Goal: Task Accomplishment & Management: Manage account settings

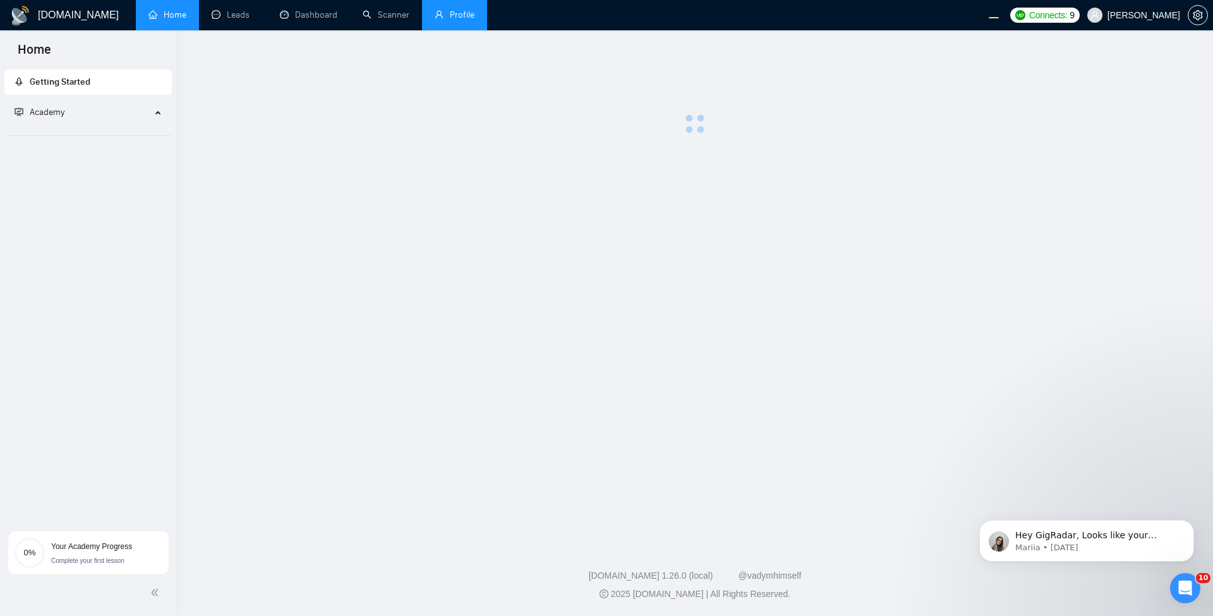
click at [435, 15] on link "Profile" at bounding box center [455, 14] width 40 height 11
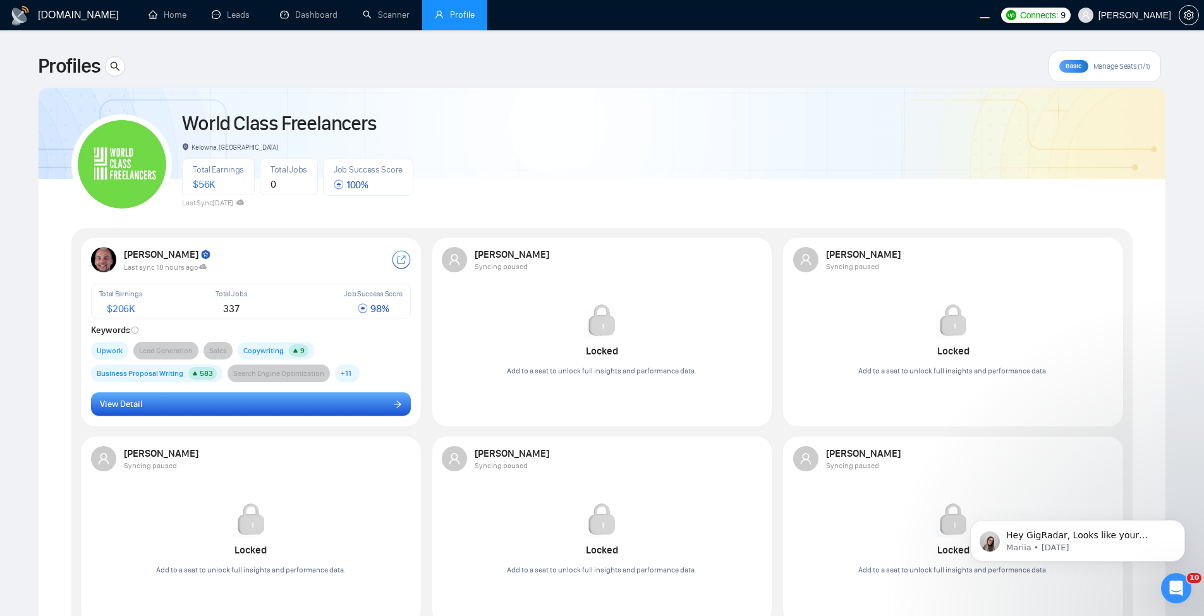
click at [241, 400] on button "View Detail" at bounding box center [251, 404] width 320 height 24
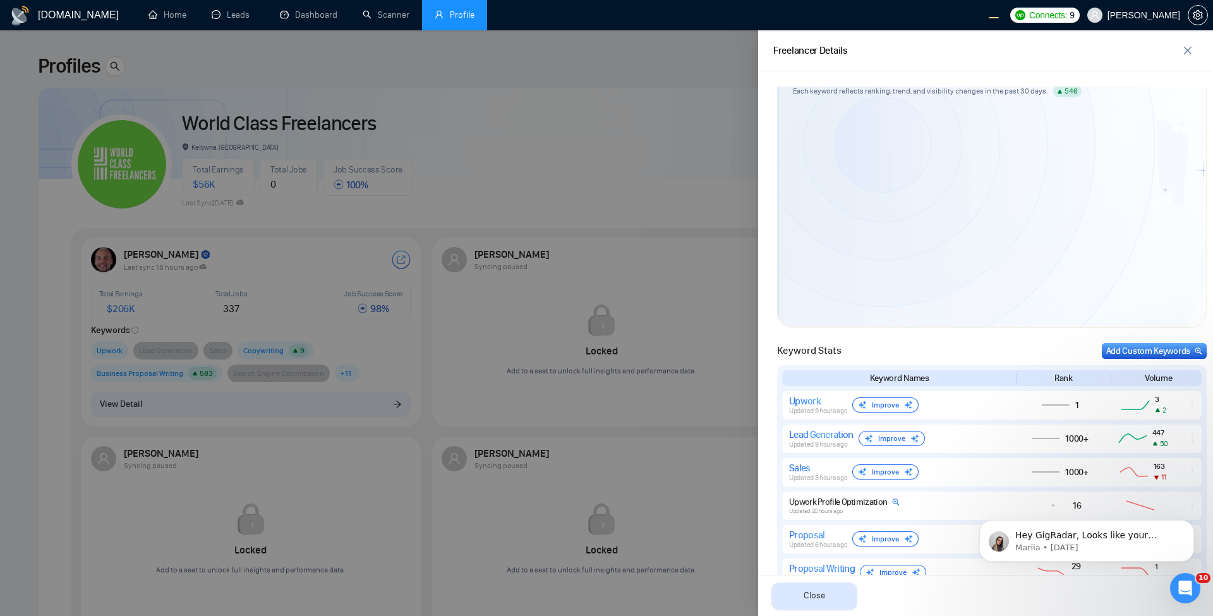
scroll to position [228, 0]
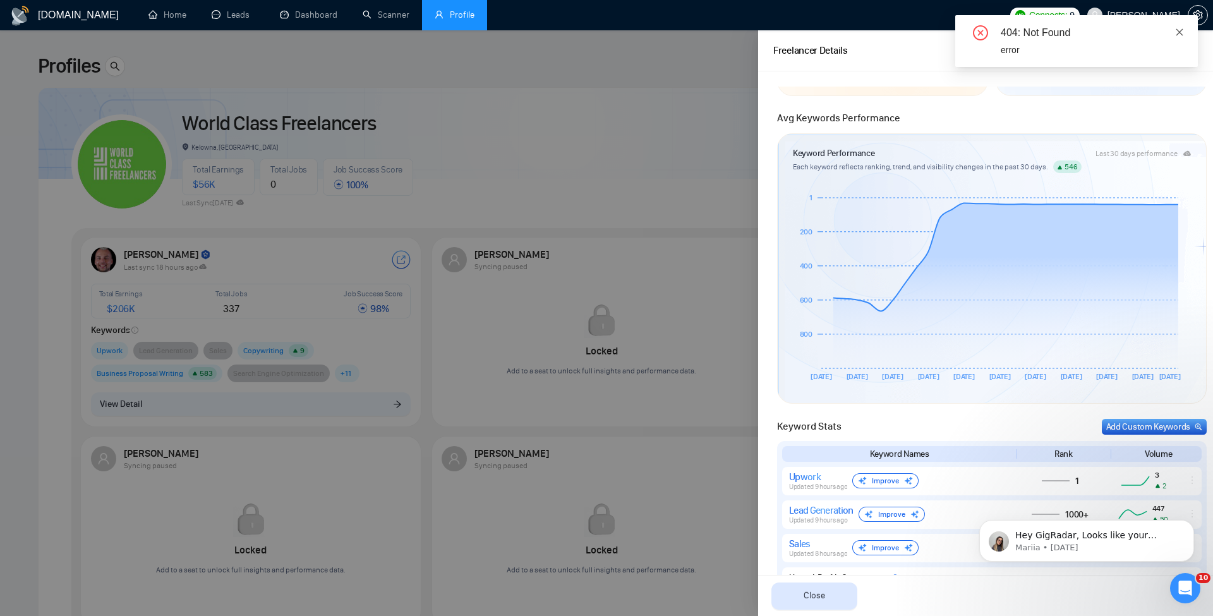
click at [1179, 27] on link at bounding box center [1180, 32] width 9 height 14
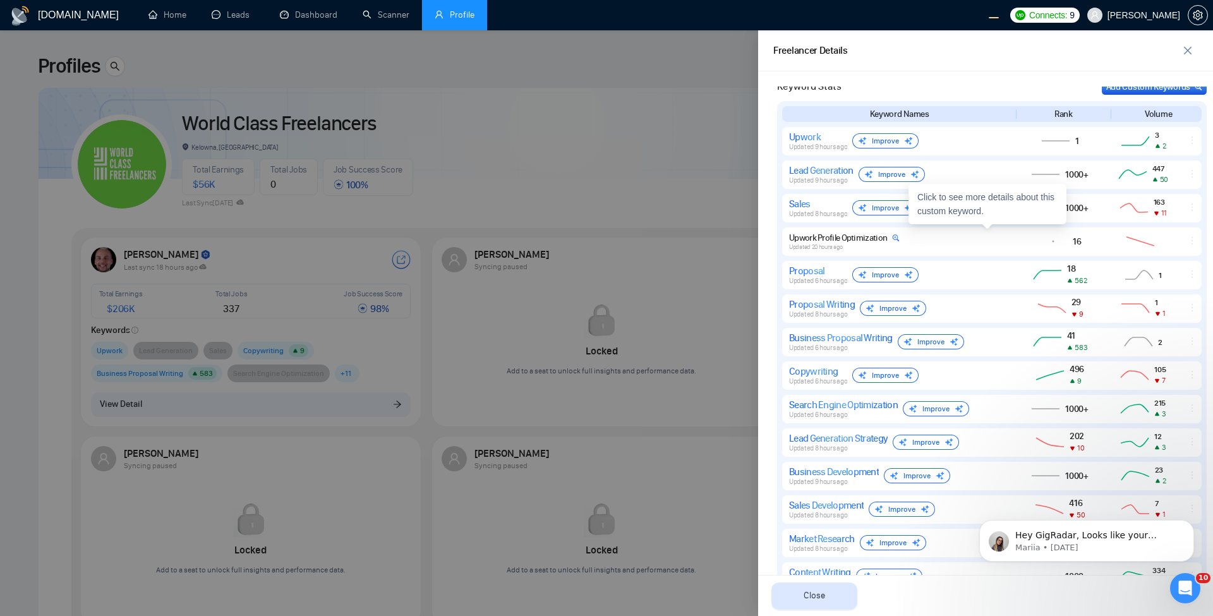
scroll to position [557, 0]
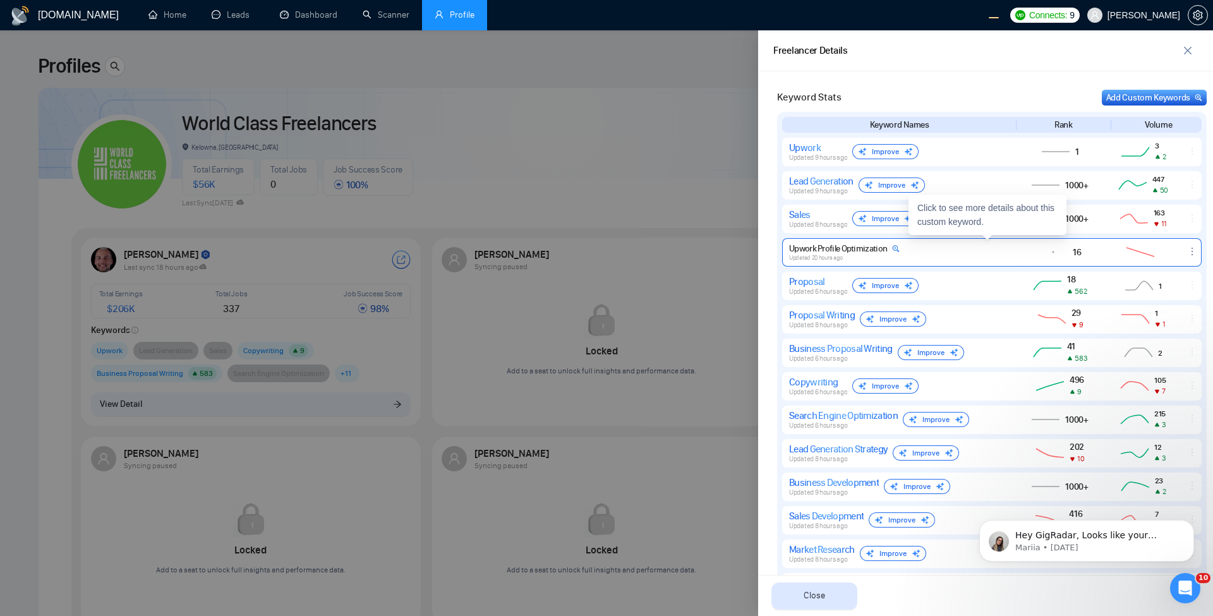
click at [878, 250] on div "Upwork Profile Optimization" at bounding box center [844, 248] width 111 height 11
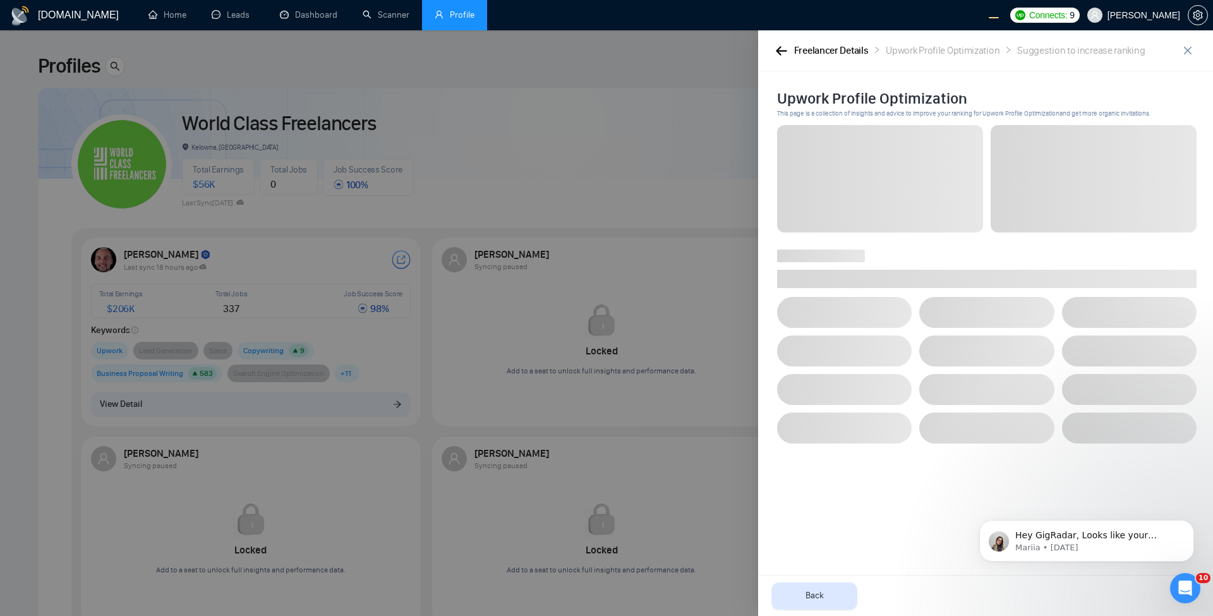
scroll to position [0, 0]
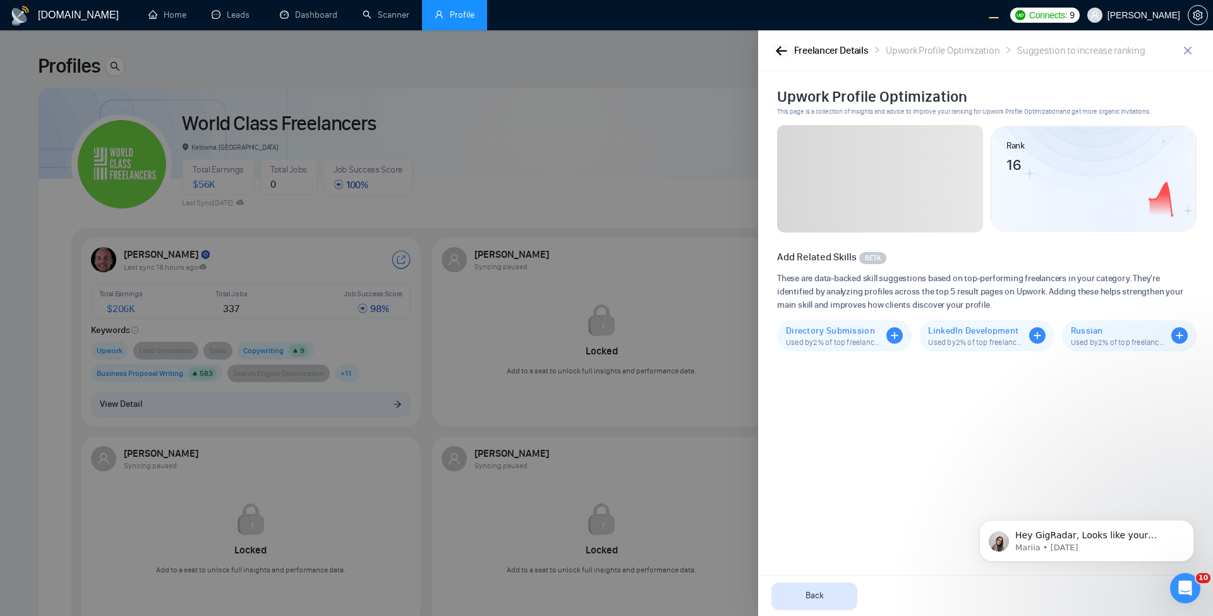
click at [781, 45] on button "button" at bounding box center [781, 51] width 15 height 14
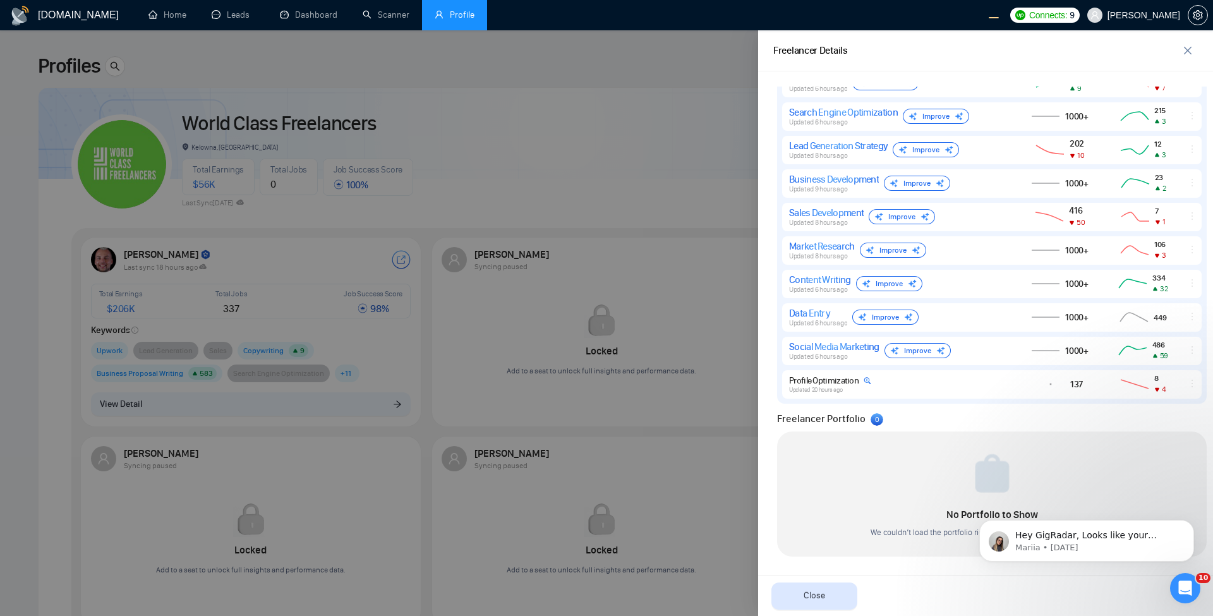
scroll to position [329, 0]
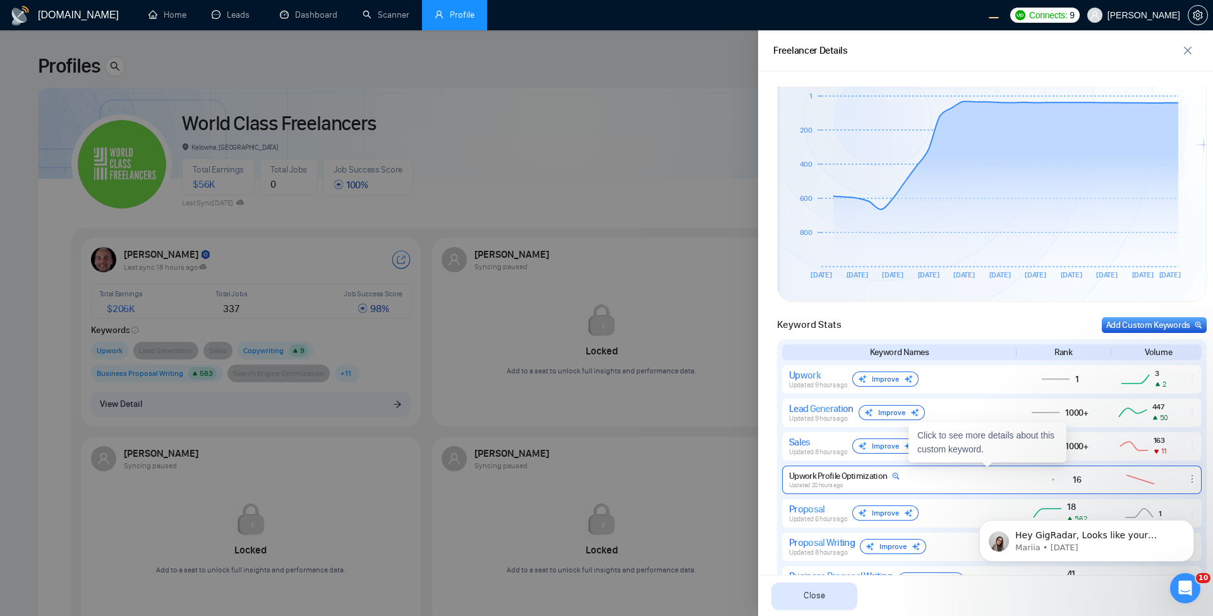
click at [812, 474] on div "Upwork Profile Optimization" at bounding box center [844, 476] width 111 height 11
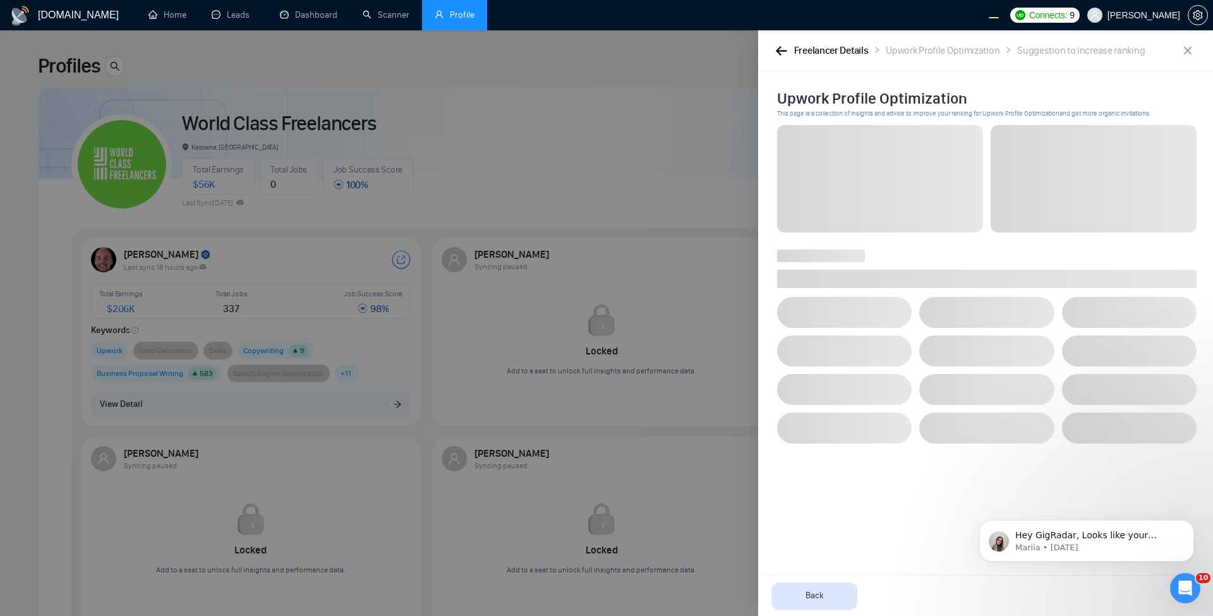
scroll to position [0, 0]
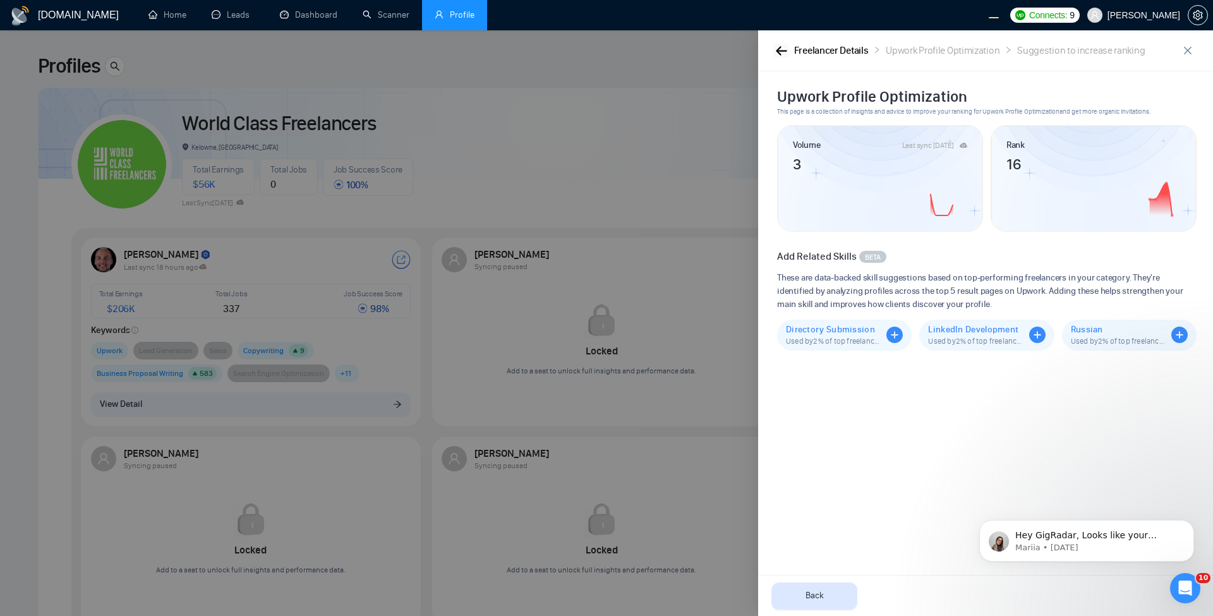
click at [778, 54] on icon "button" at bounding box center [781, 50] width 11 height 9
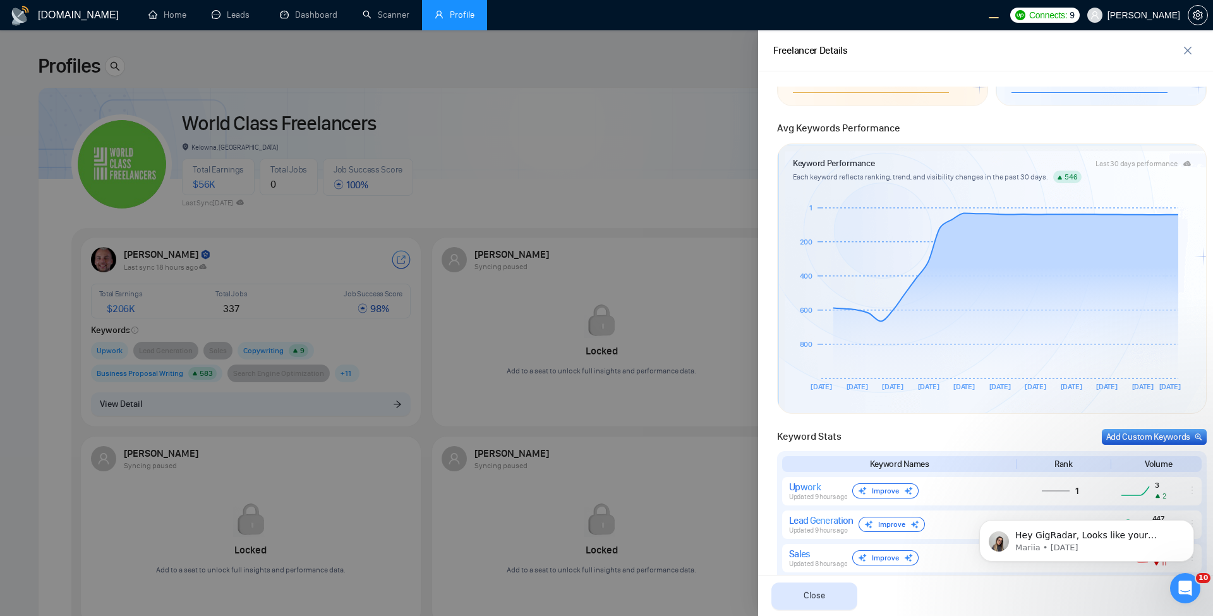
scroll to position [152, 0]
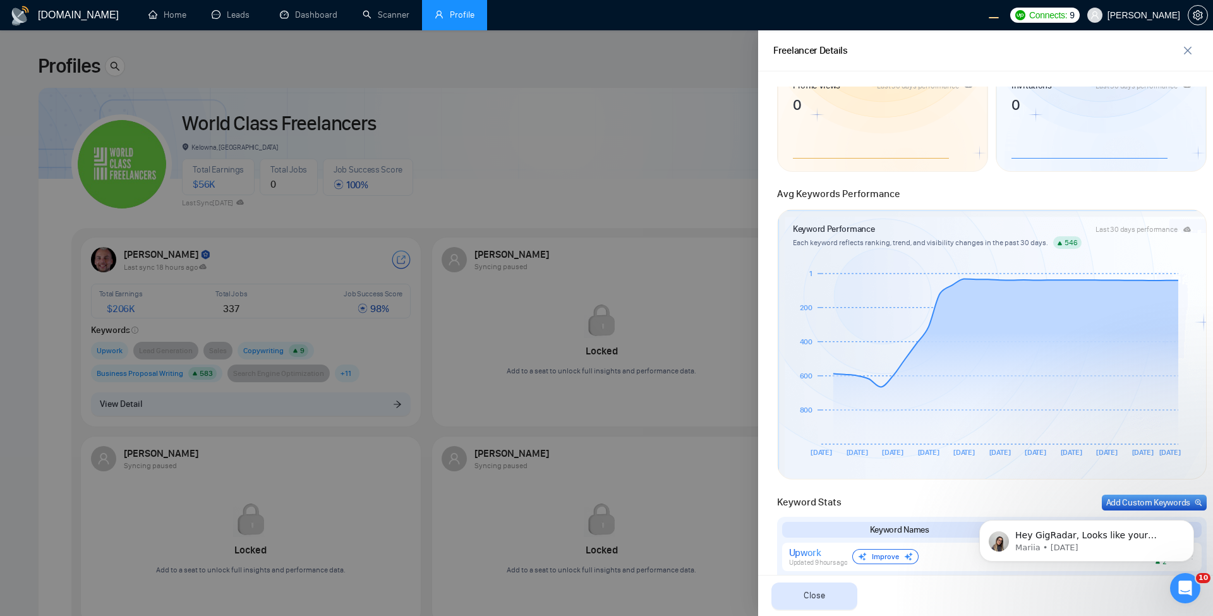
click at [673, 201] on div at bounding box center [606, 323] width 1213 height 586
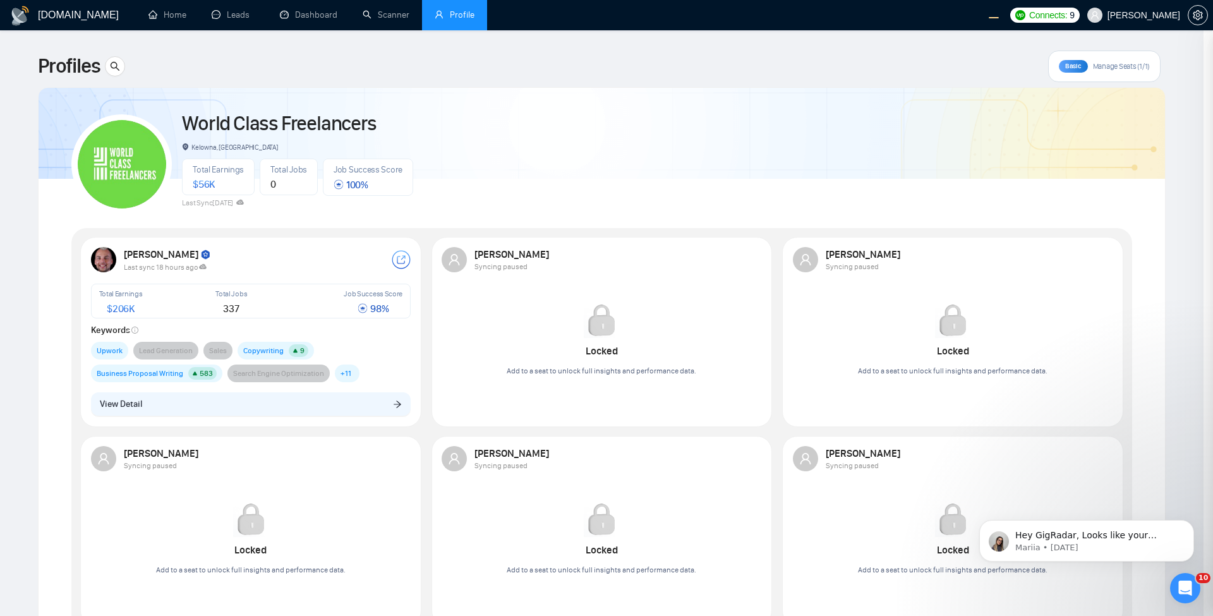
scroll to position [0, 0]
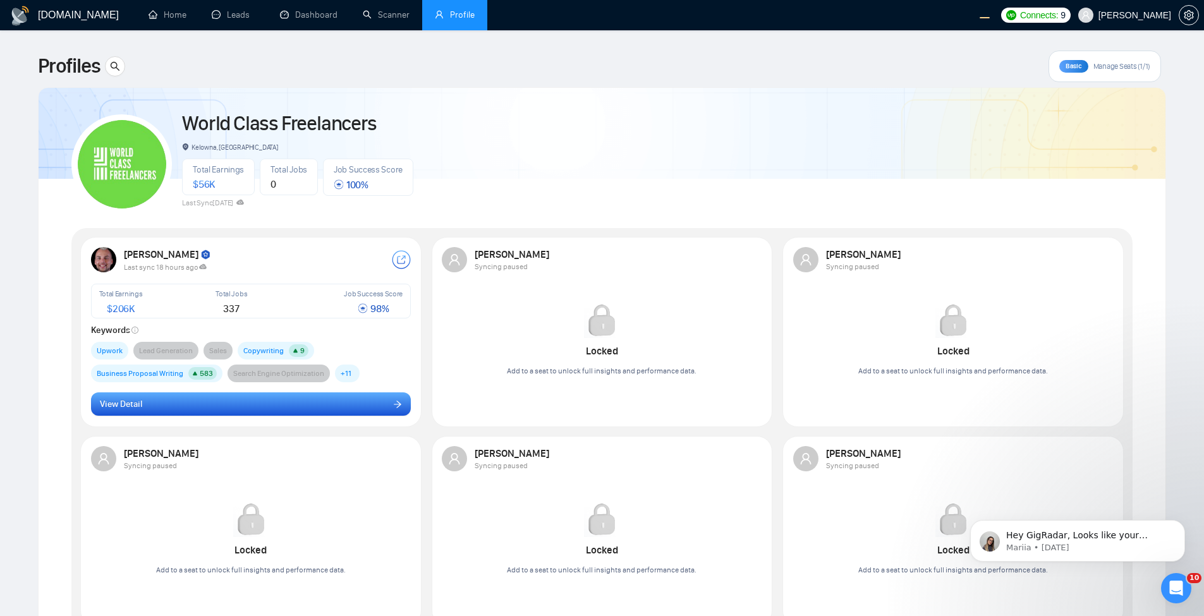
click at [392, 410] on button "View Detail" at bounding box center [251, 404] width 320 height 24
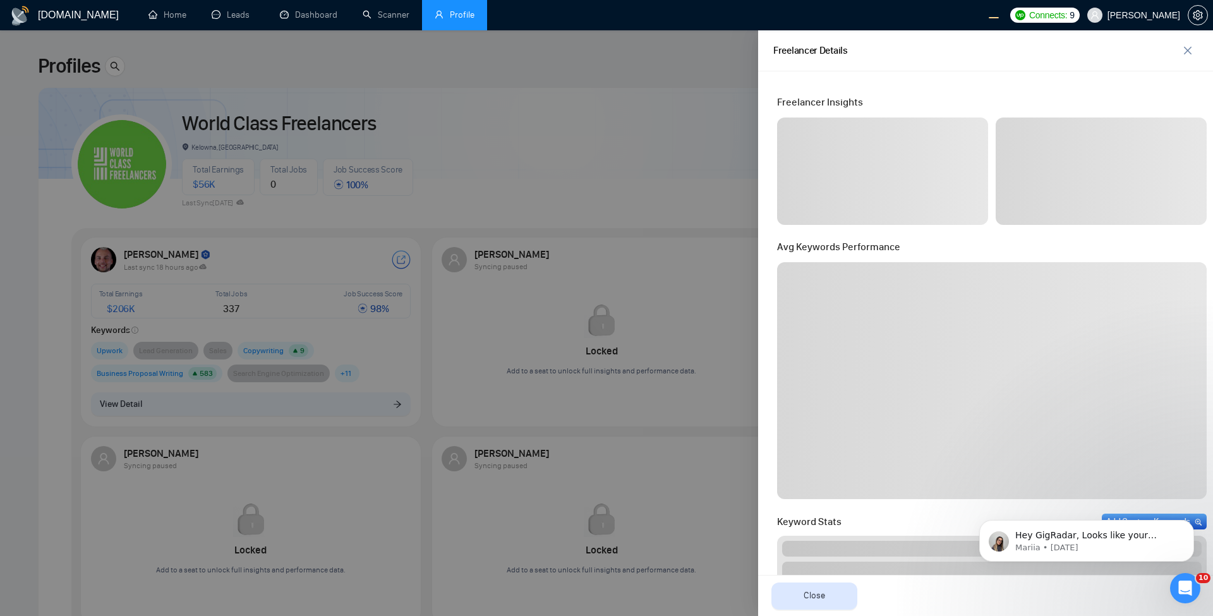
scroll to position [76, 0]
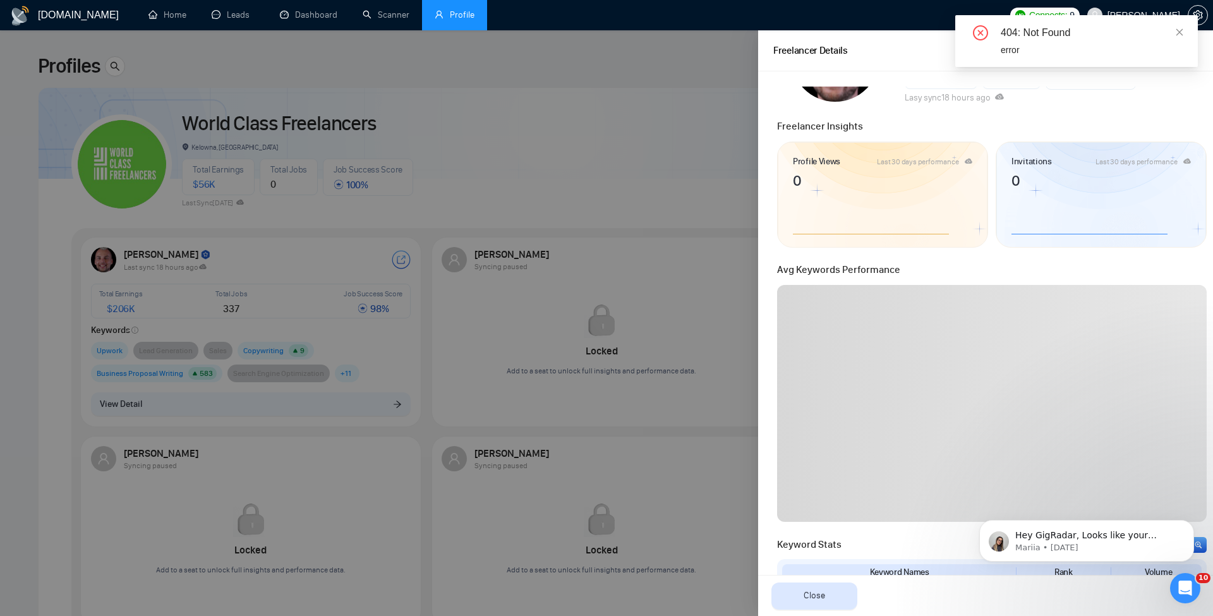
click at [1181, 33] on icon "close" at bounding box center [1180, 31] width 7 height 7
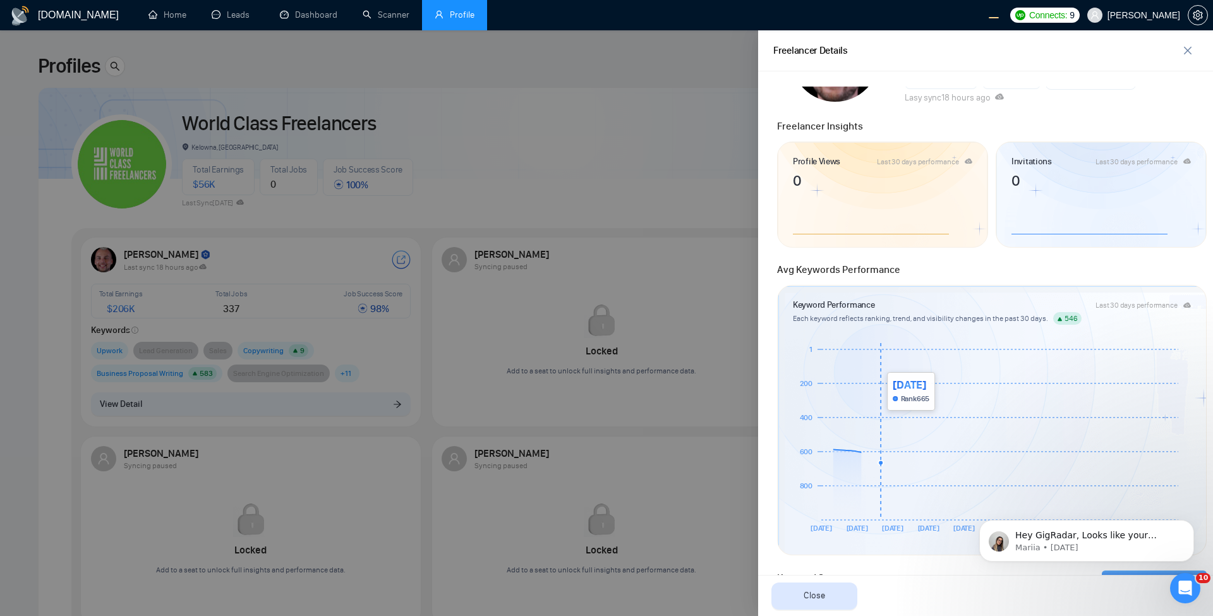
scroll to position [152, 0]
